Goal: Information Seeking & Learning: Learn about a topic

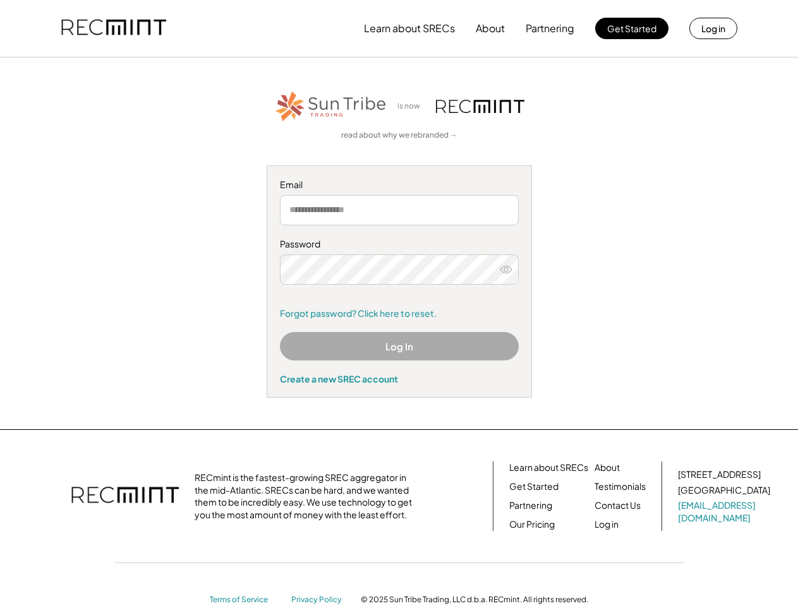
click at [399, 303] on div "Password Remember me Forgot password? Click here to reset." at bounding box center [399, 278] width 239 height 81
click at [399, 28] on button "Learn about SRECs" at bounding box center [409, 28] width 91 height 25
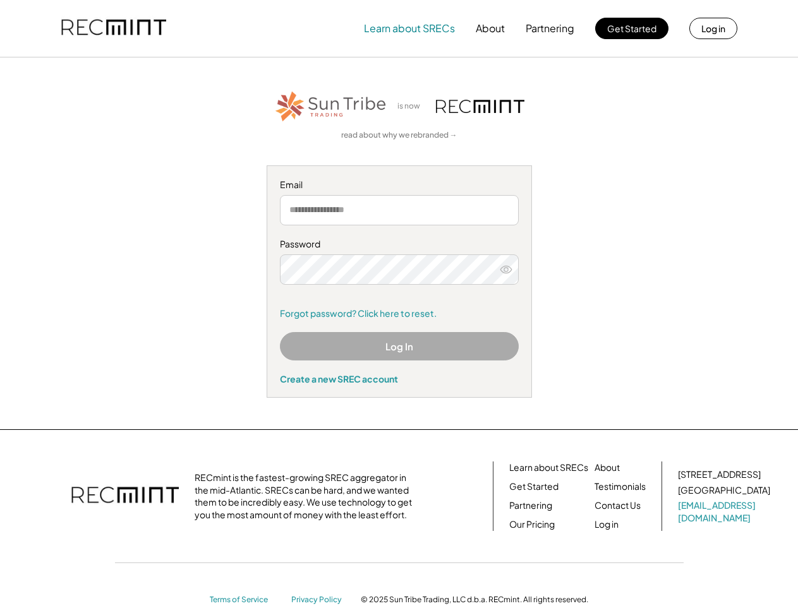
click at [114, 28] on img at bounding box center [113, 28] width 105 height 43
click at [550, 28] on button "Partnering" at bounding box center [549, 28] width 49 height 25
click at [409, 28] on button "Learn about SRECs" at bounding box center [409, 28] width 91 height 25
click at [490, 28] on button "About" at bounding box center [490, 28] width 29 height 25
